Goal: Navigation & Orientation: Find specific page/section

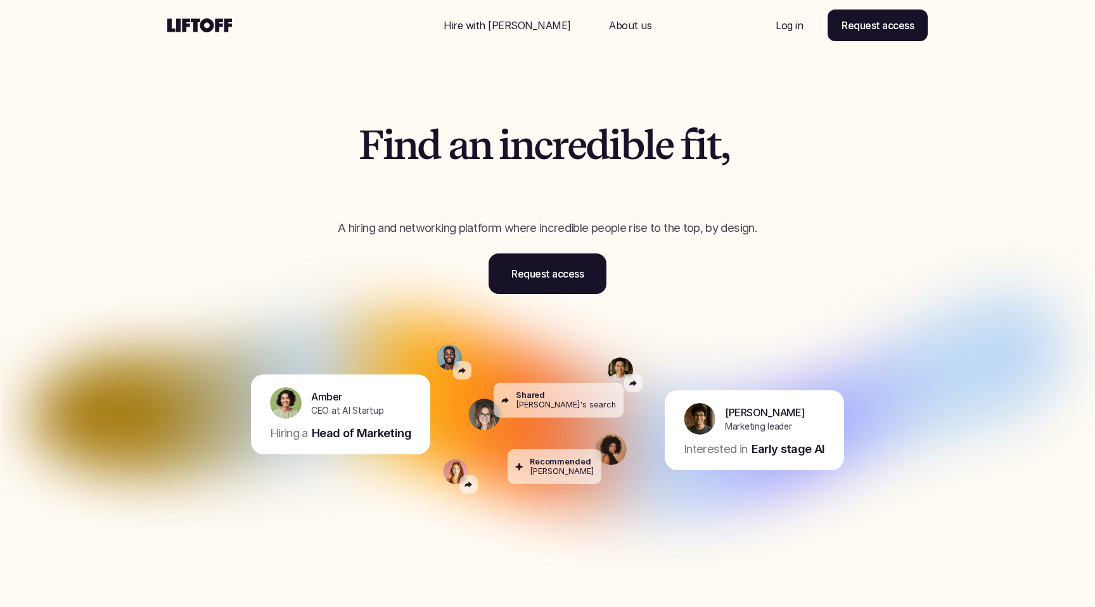
click at [785, 22] on p "Log in" at bounding box center [788, 25] width 27 height 15
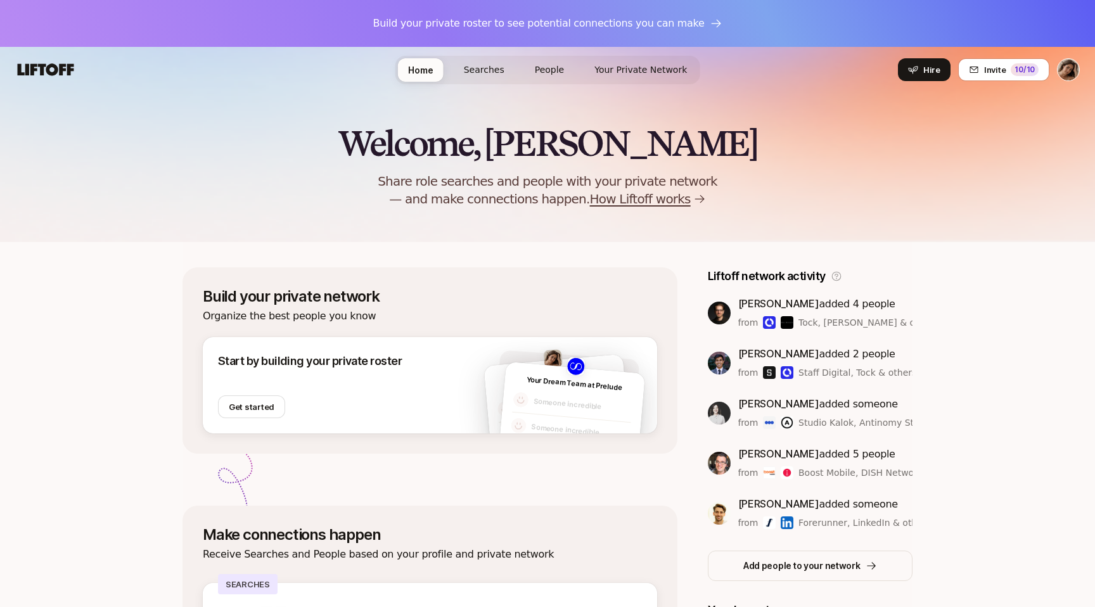
click at [555, 72] on span "People" at bounding box center [550, 70] width 30 height 10
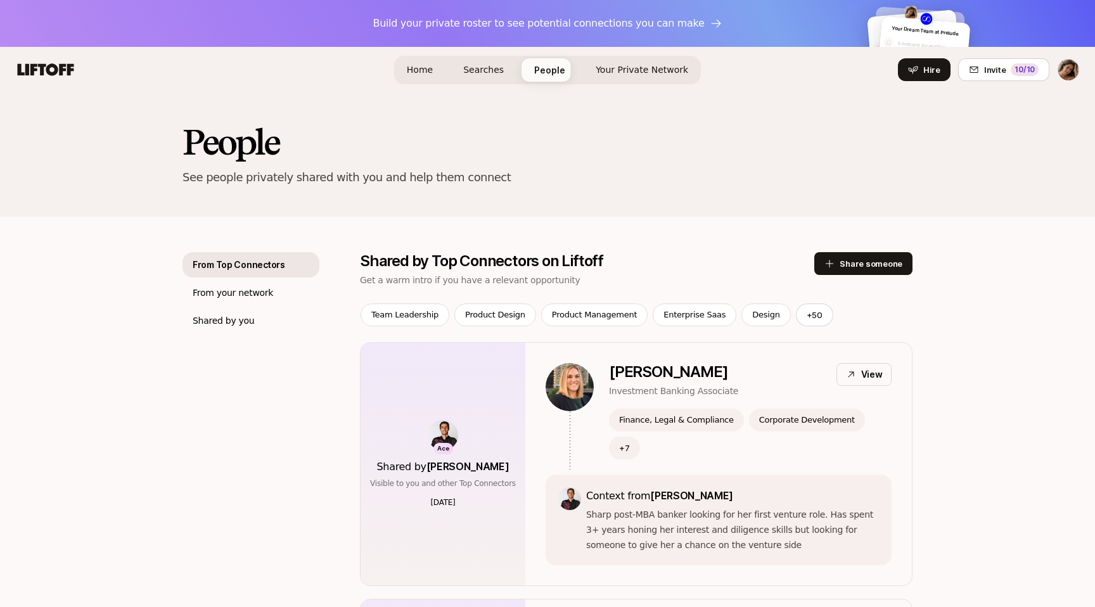
click at [513, 68] on link "Searches" at bounding box center [483, 69] width 61 height 23
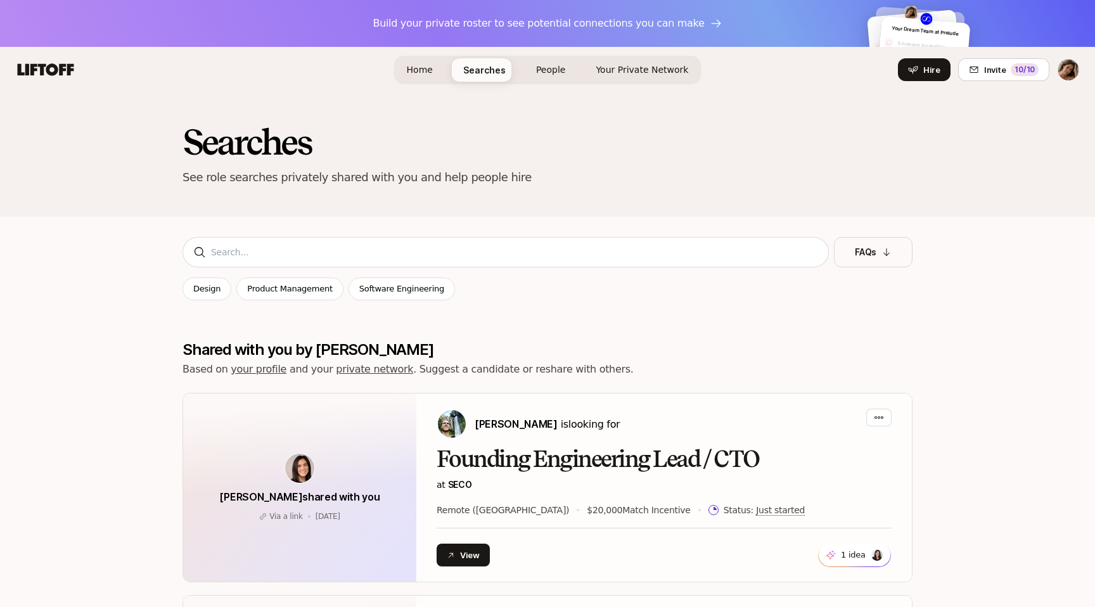
click at [415, 67] on span "Home" at bounding box center [420, 70] width 26 height 10
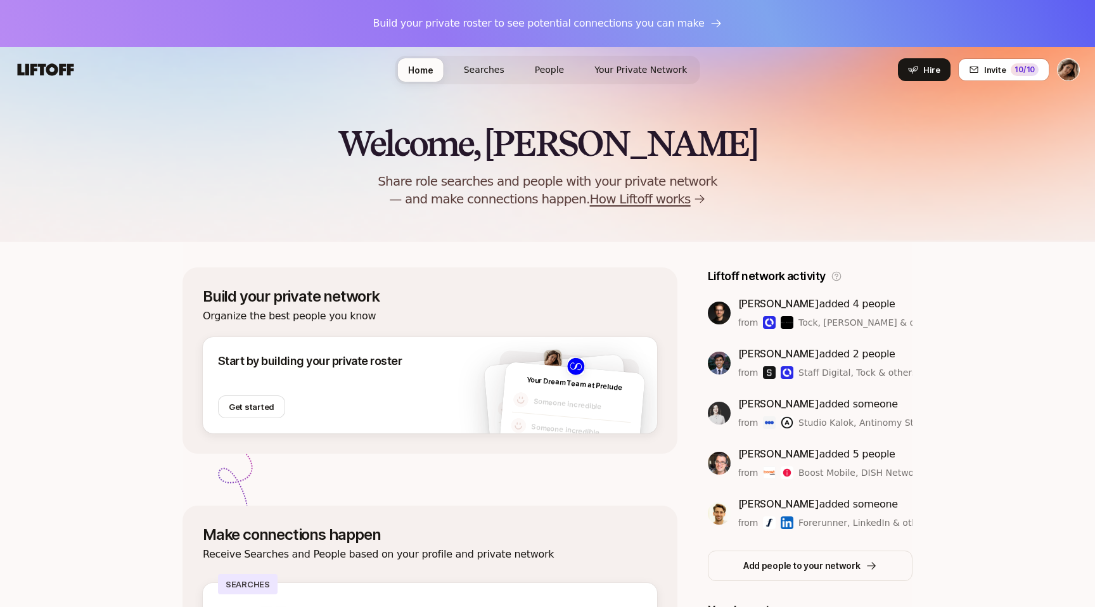
click at [33, 78] on icon at bounding box center [45, 70] width 61 height 18
click at [467, 60] on link "Searches" at bounding box center [484, 69] width 61 height 23
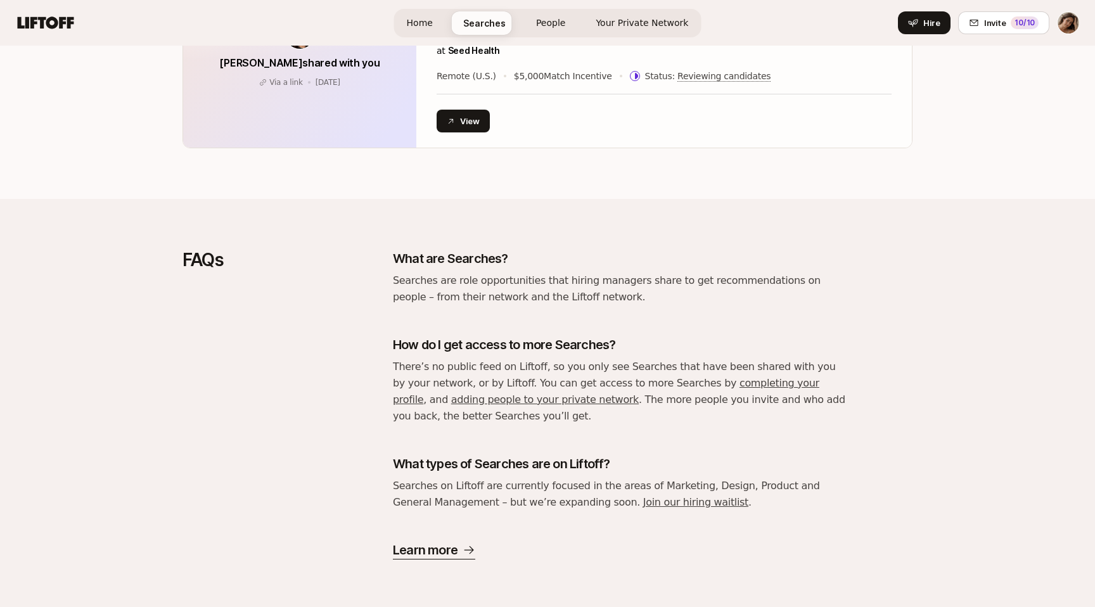
scroll to position [841, 0]
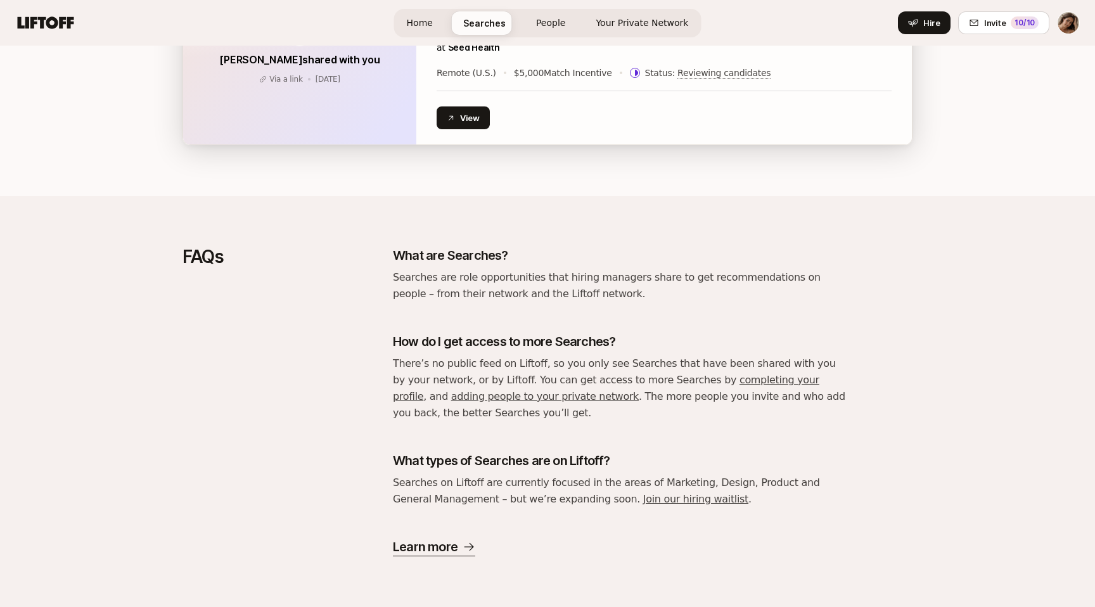
click at [377, 97] on div "[PERSON_NAME] shared with you Via a link [DATE] Via a link [DATE]" at bounding box center [299, 50] width 233 height 188
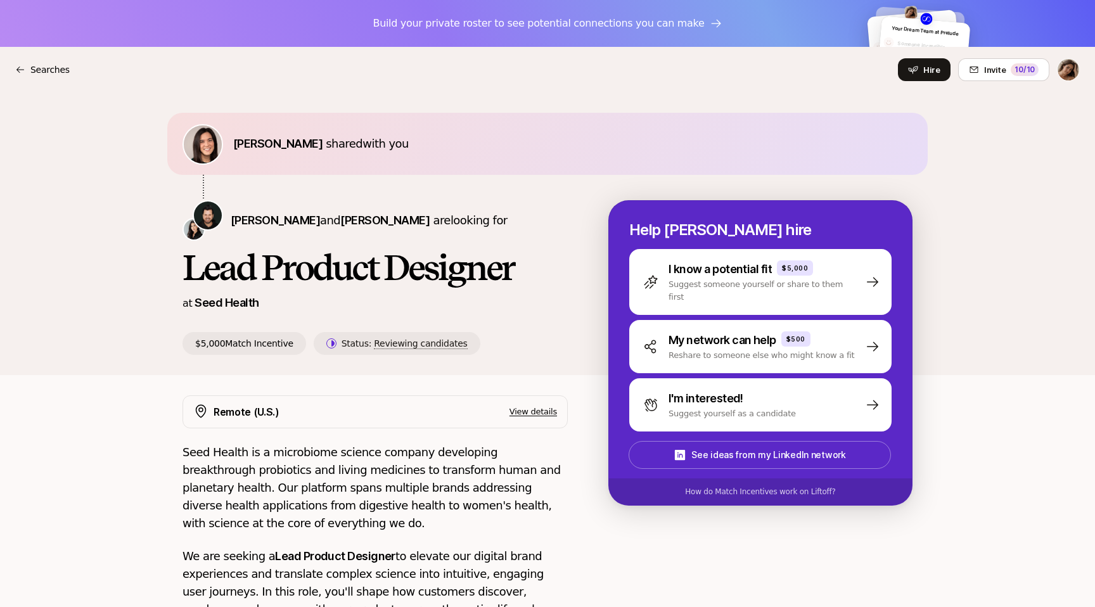
scroll to position [460, 0]
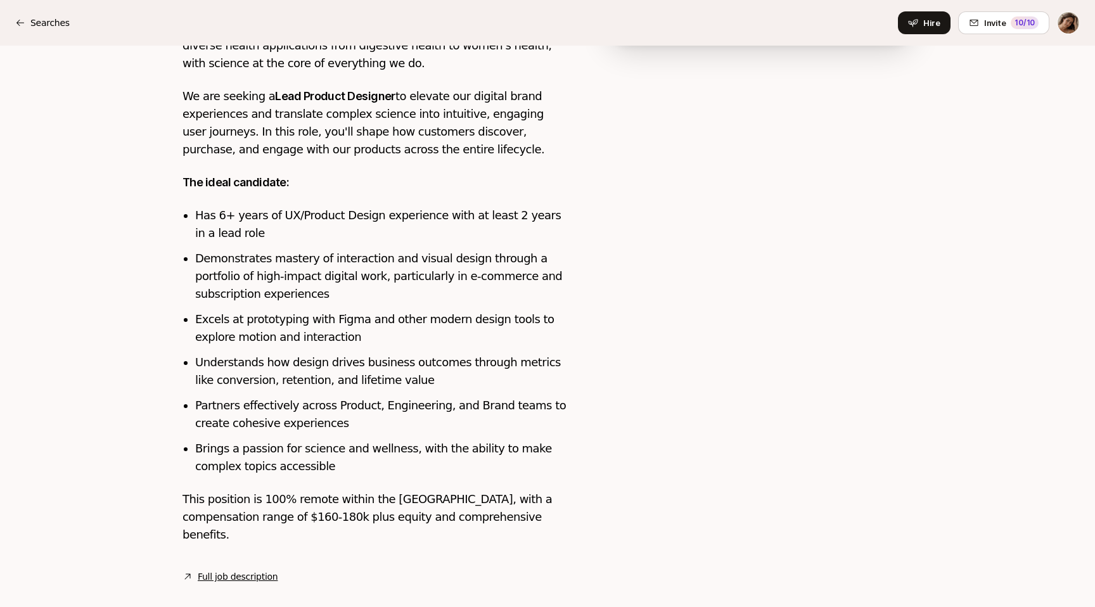
click at [230, 569] on link "Full job description" at bounding box center [238, 576] width 80 height 15
